Goal: Use online tool/utility: Utilize a website feature to perform a specific function

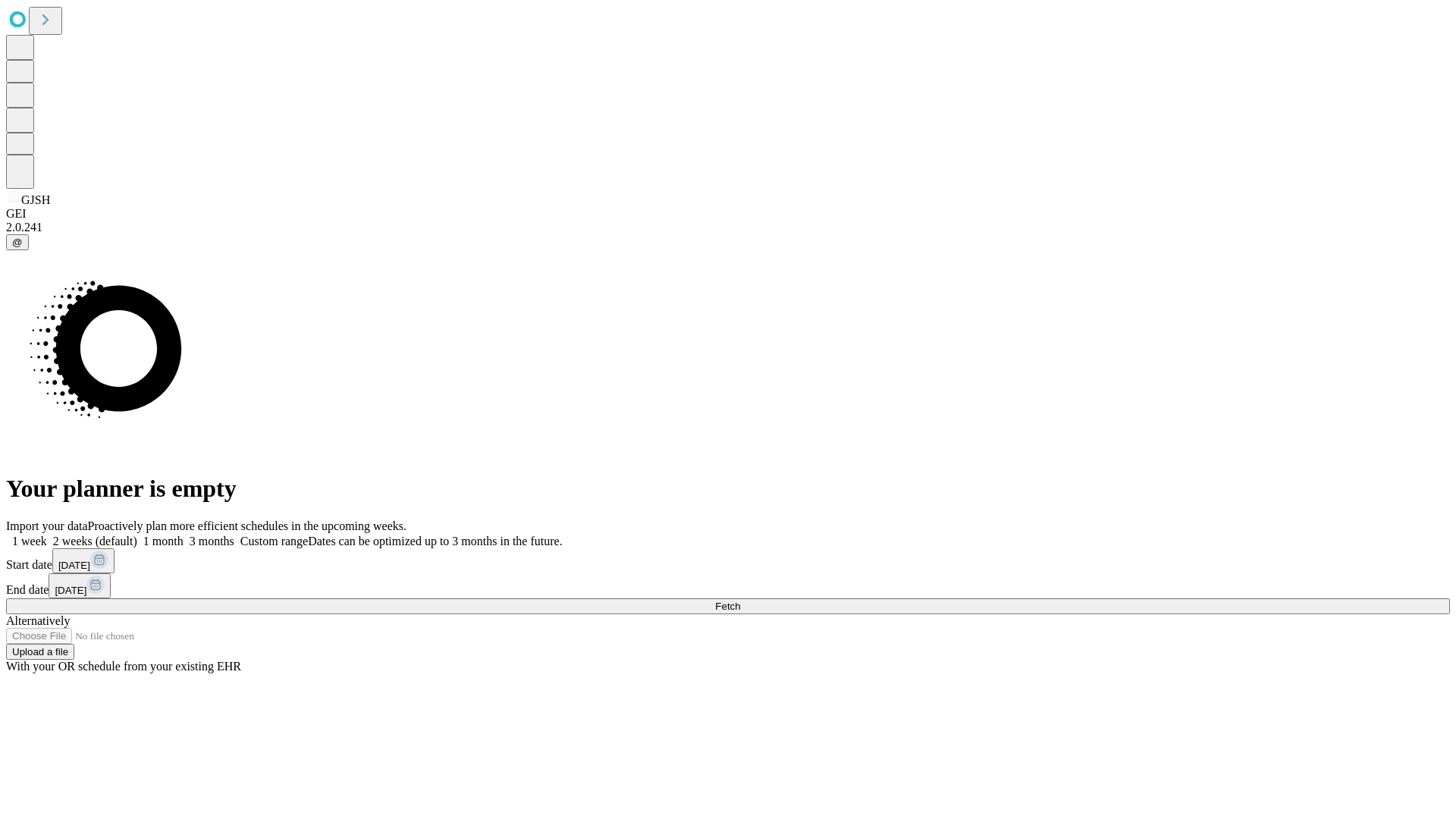
click at [740, 601] on span "Fetch" at bounding box center [727, 606] width 25 height 12
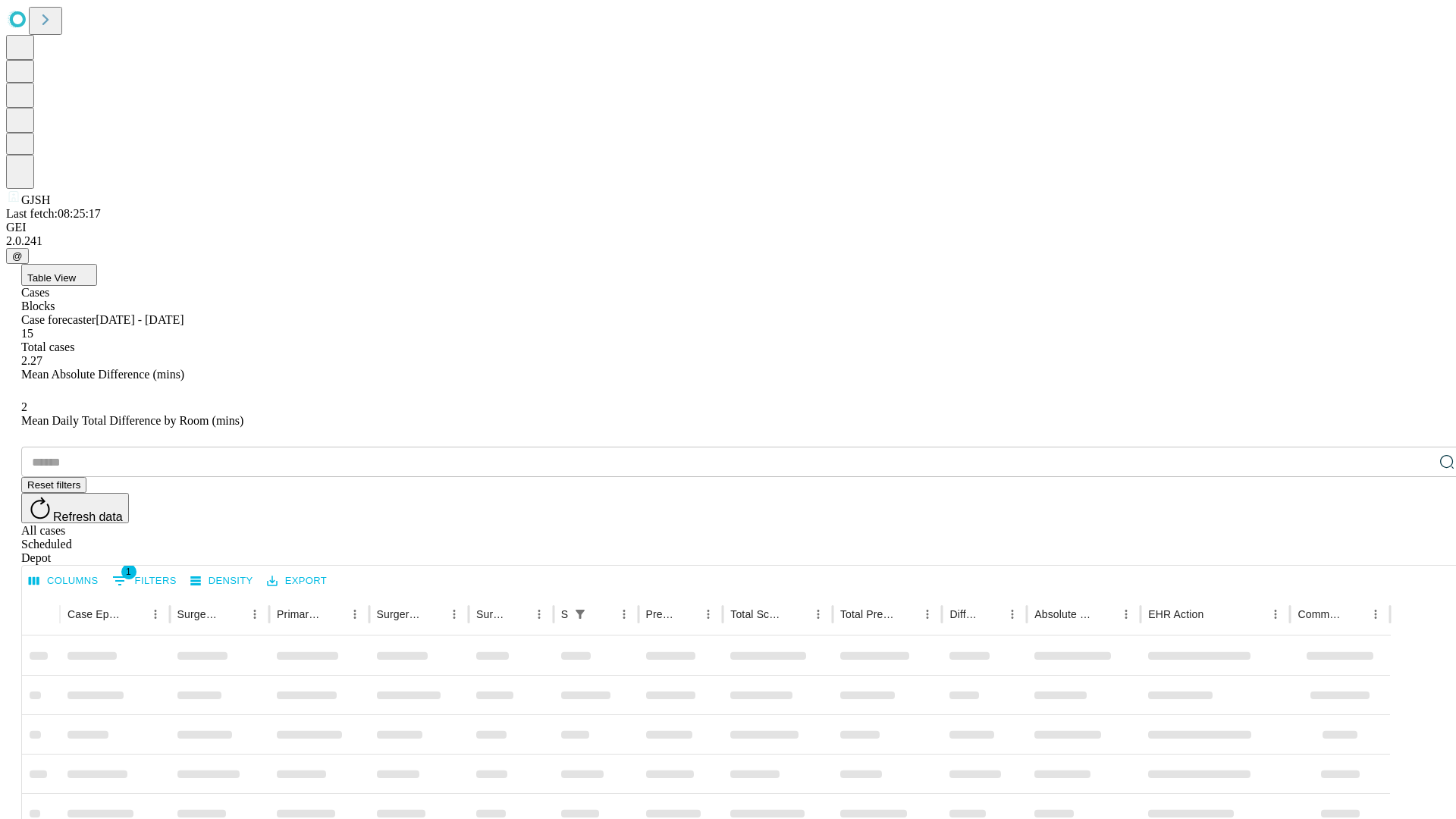
click at [76, 272] on span "Table View" at bounding box center [51, 278] width 49 height 12
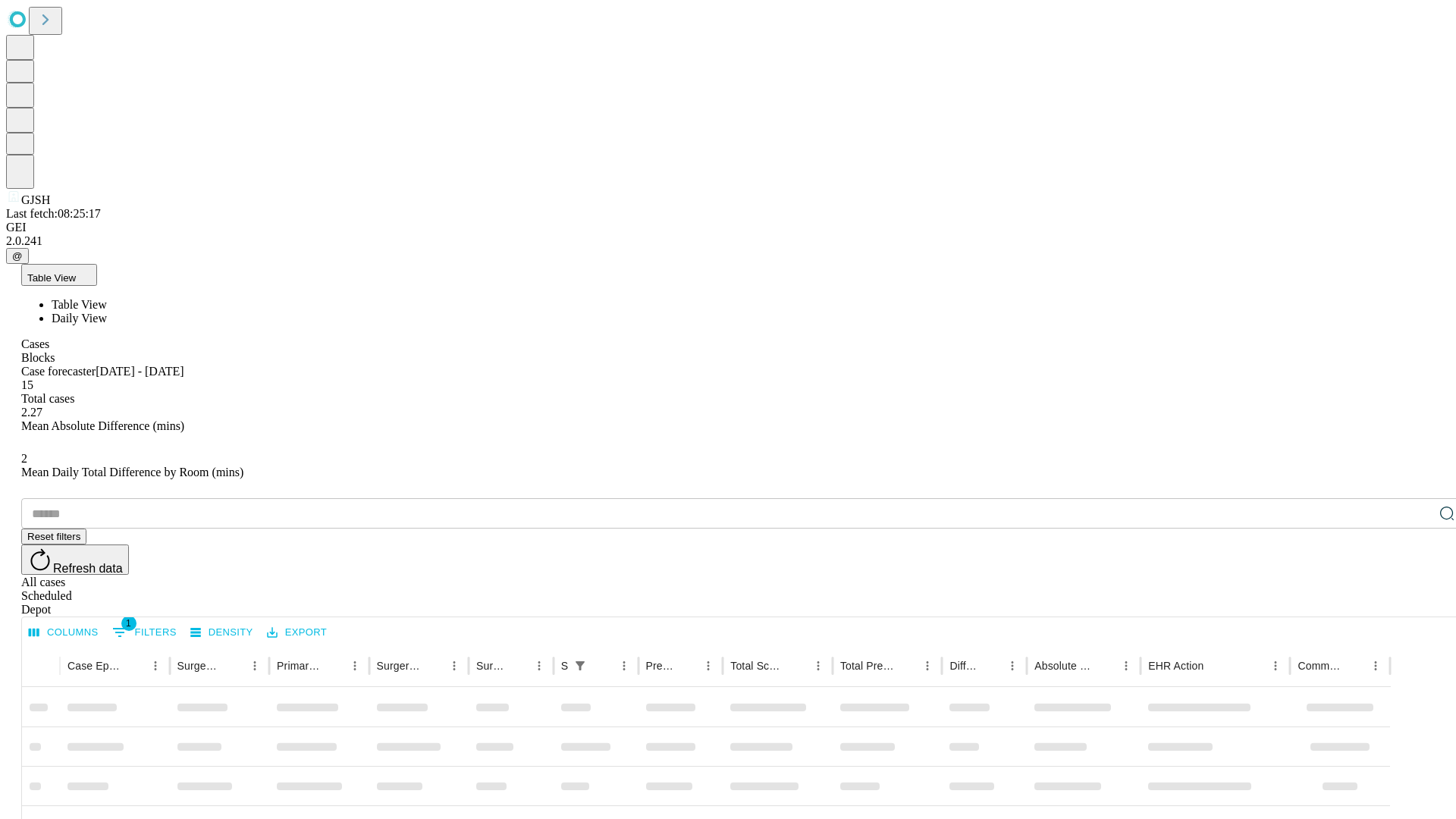
click at [107, 312] on span "Daily View" at bounding box center [80, 318] width 56 height 13
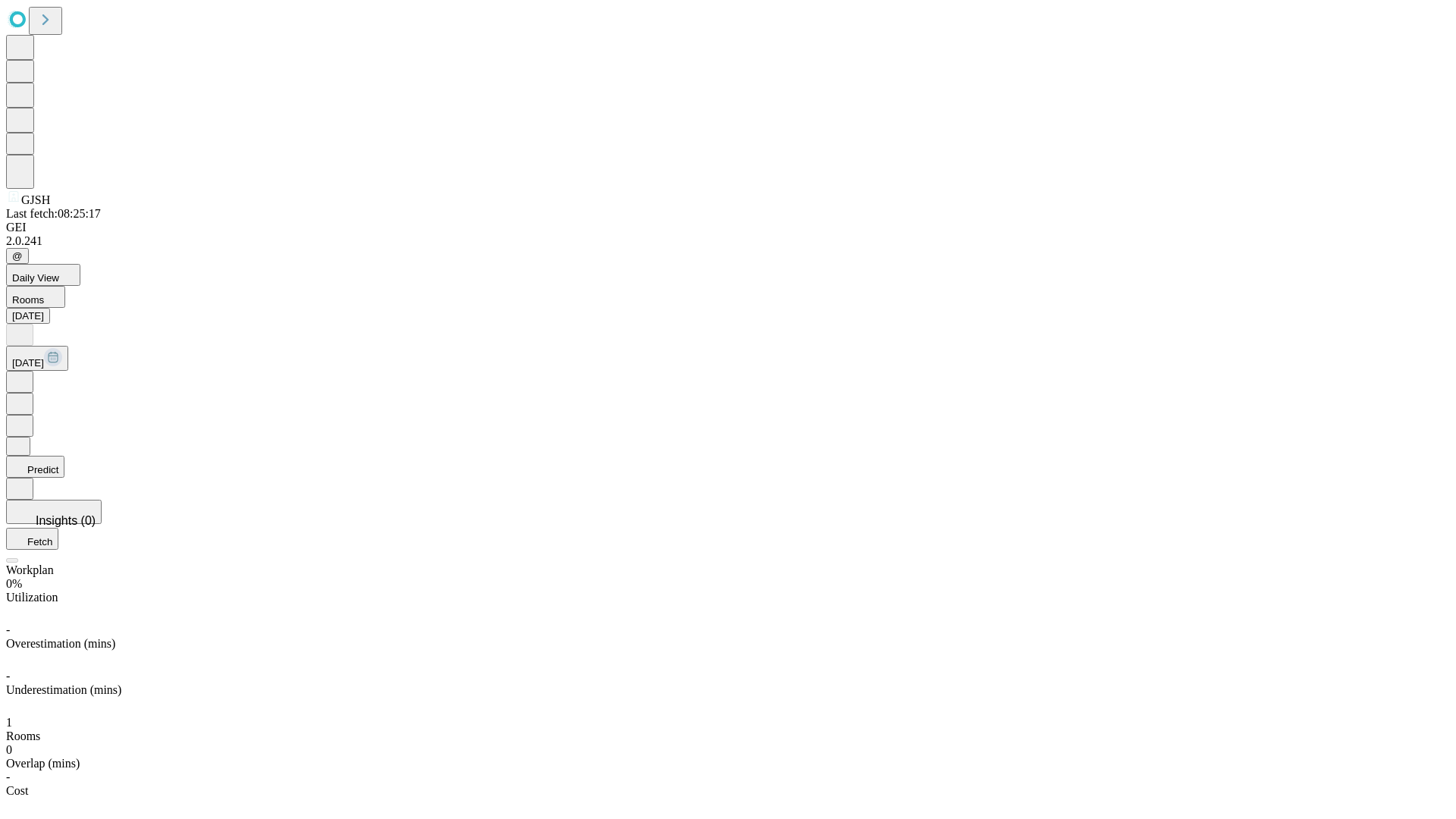
click at [64, 456] on button "Predict" at bounding box center [35, 467] width 58 height 22
